Goal: Find specific page/section: Find specific page/section

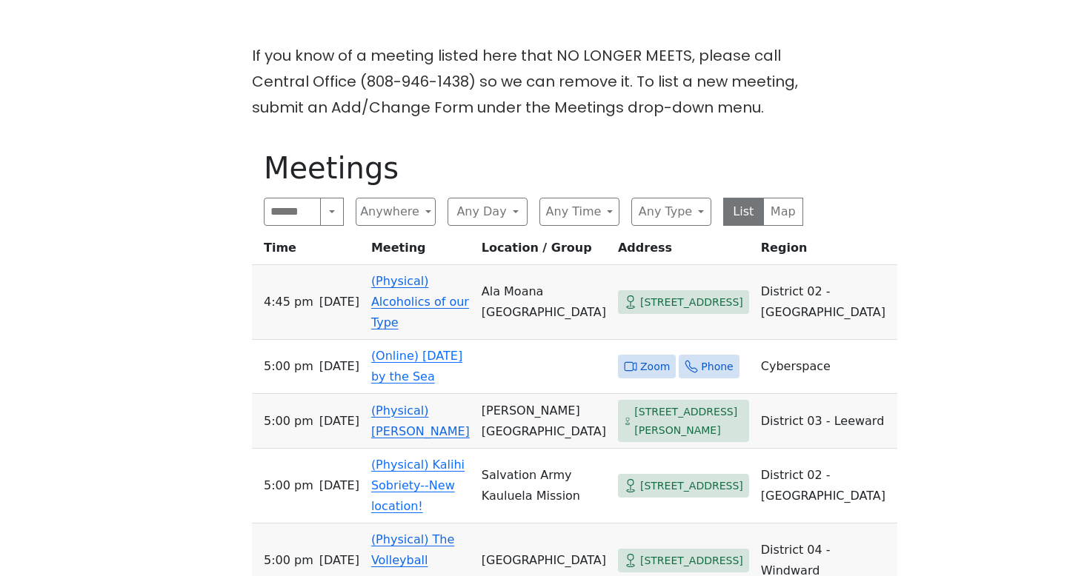
scroll to position [416, 0]
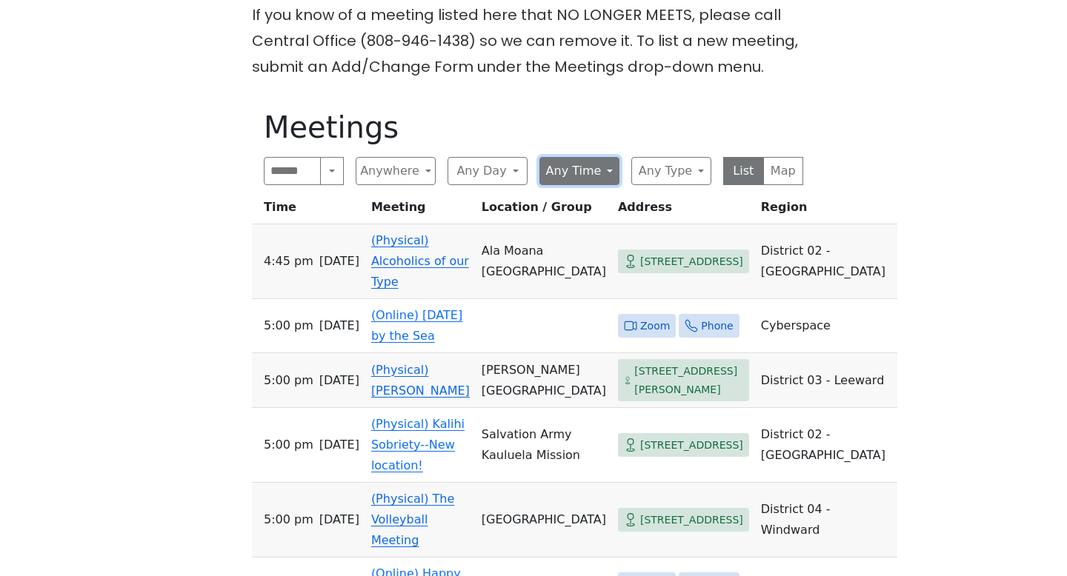
click at [574, 176] on button "Any Time" at bounding box center [579, 171] width 80 height 28
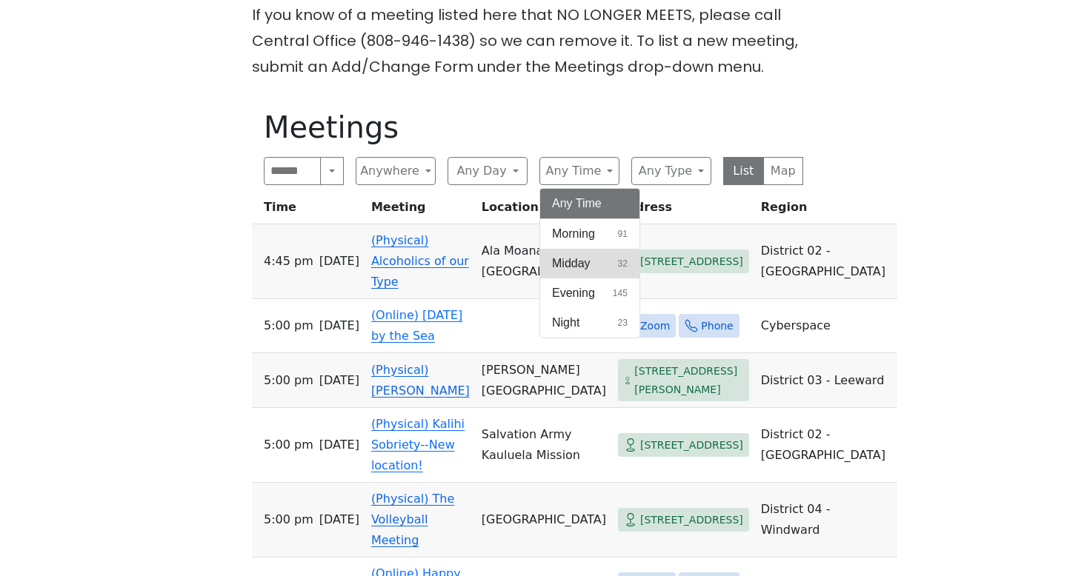
click at [578, 267] on span "Midday" at bounding box center [571, 264] width 39 height 18
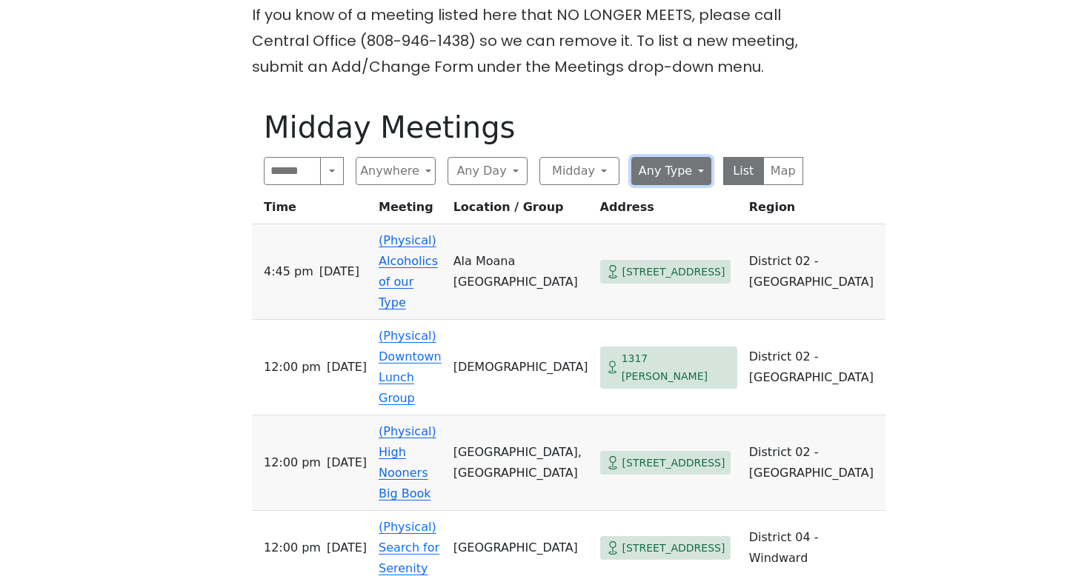
click at [676, 171] on button "Any Type" at bounding box center [671, 171] width 80 height 28
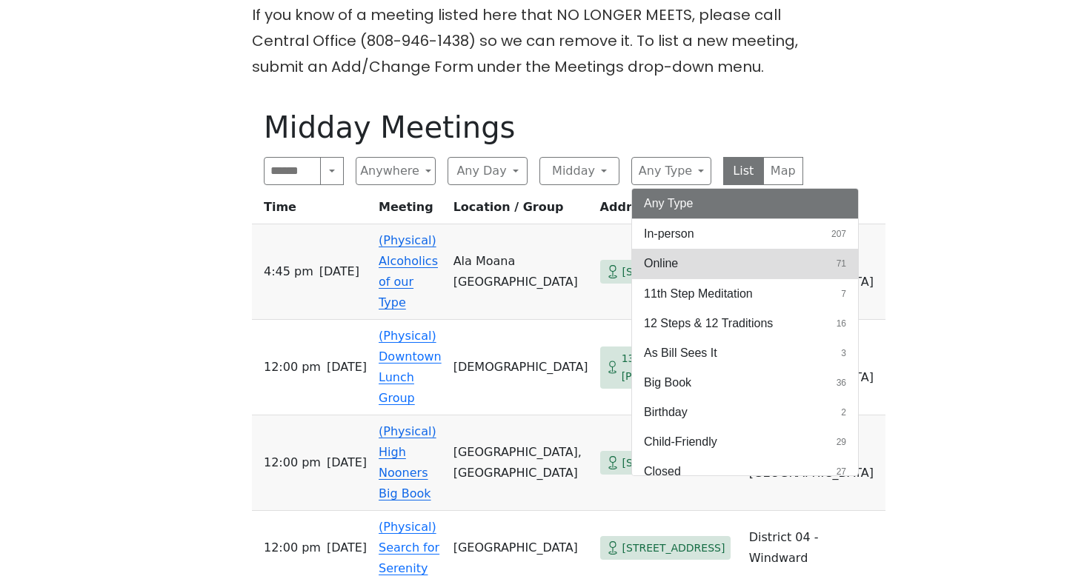
click at [666, 261] on span "Online" at bounding box center [661, 264] width 34 height 18
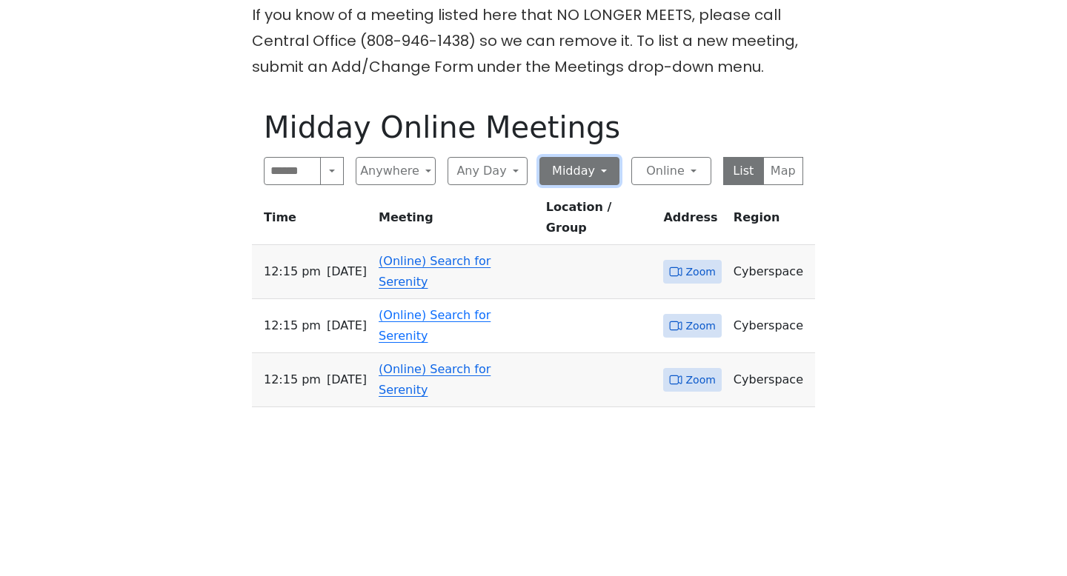
click at [567, 169] on button "Midday" at bounding box center [579, 171] width 80 height 28
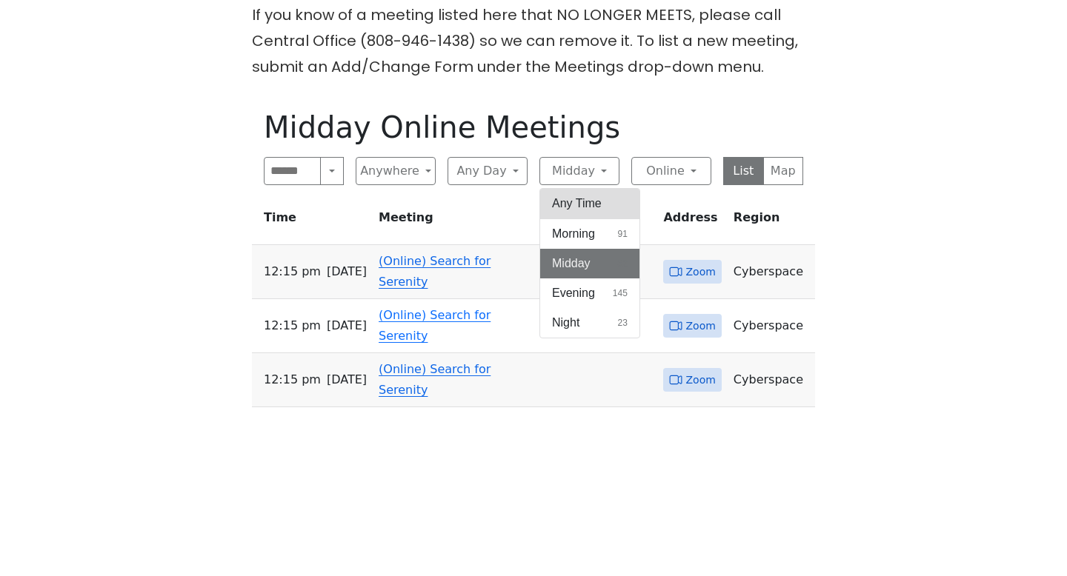
click at [579, 203] on button "Any Time" at bounding box center [589, 204] width 99 height 30
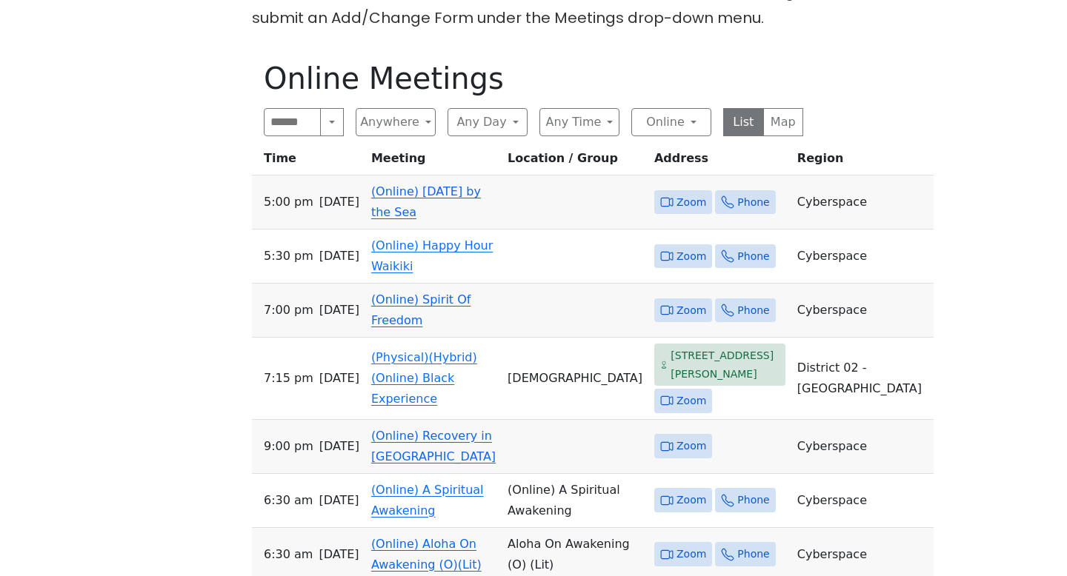
scroll to position [347, 0]
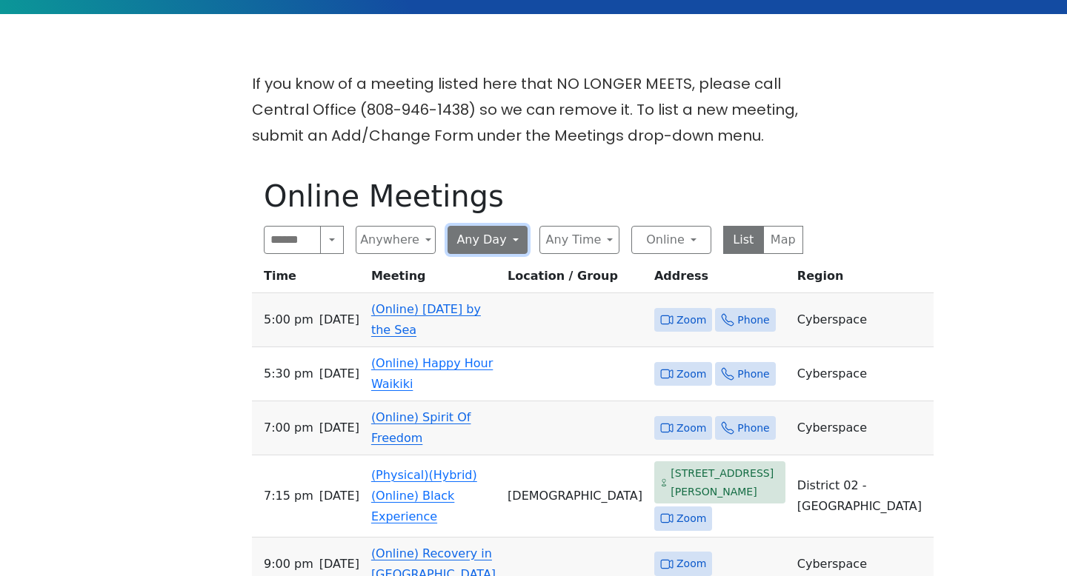
click at [482, 241] on button "Any Day" at bounding box center [487, 240] width 80 height 28
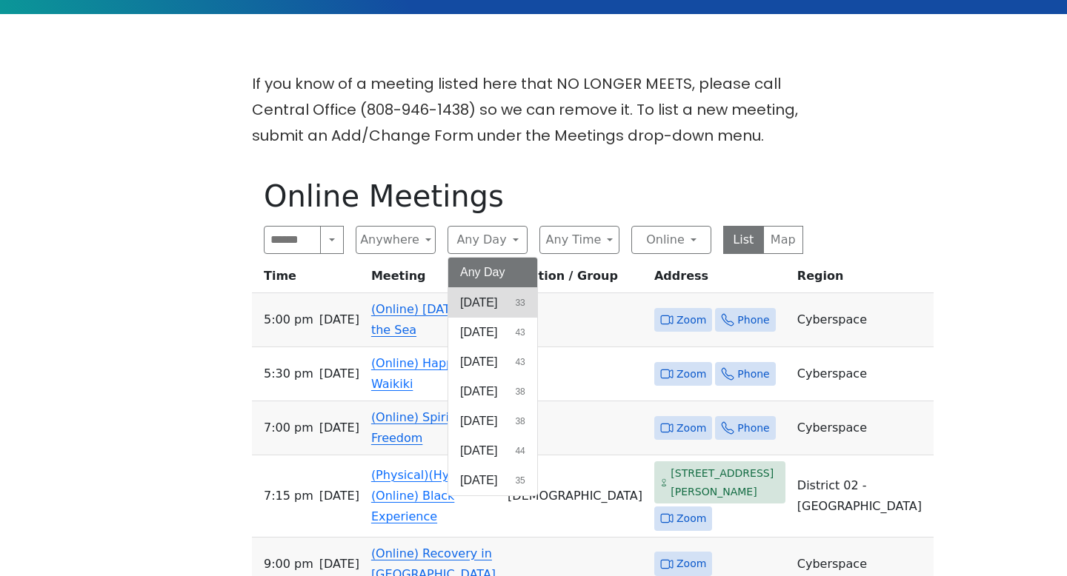
click at [481, 304] on span "[DATE]" at bounding box center [478, 303] width 37 height 18
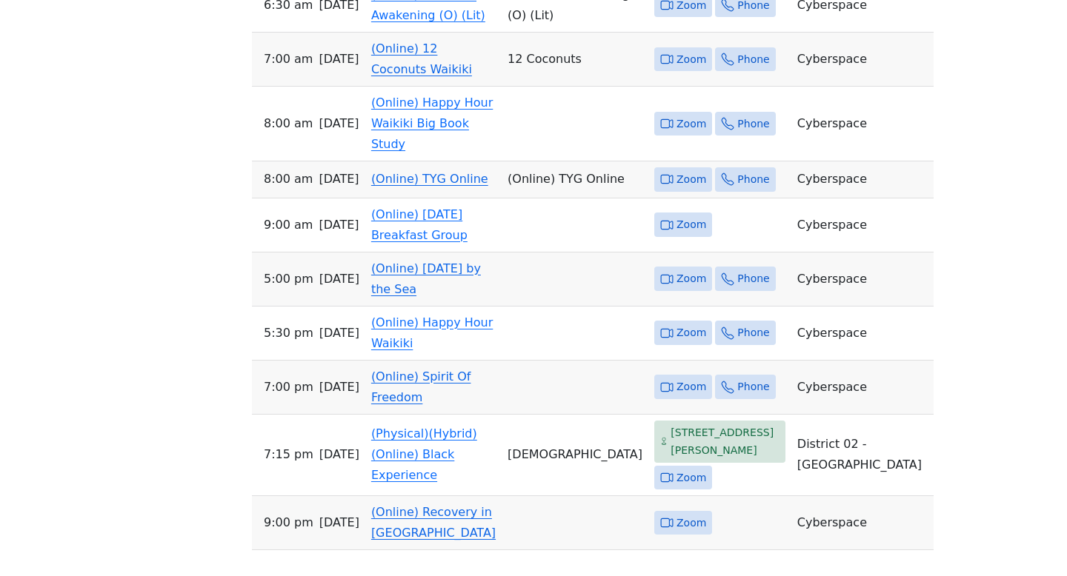
scroll to position [761, 0]
